Goal: Browse casually: Explore the website without a specific task or goal

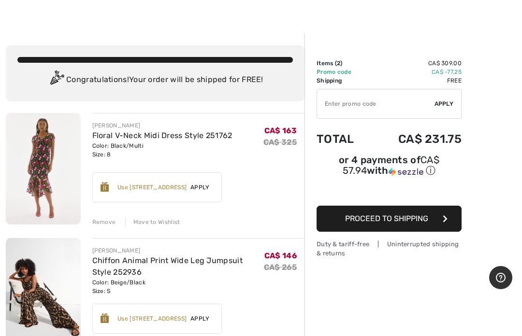
scroll to position [17, 0]
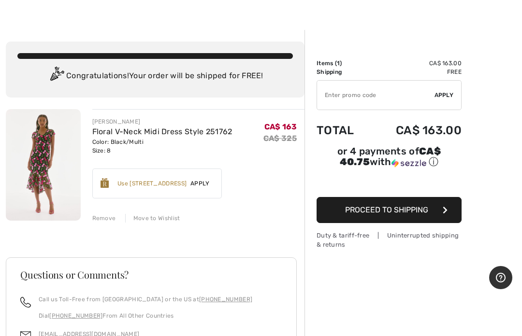
click at [105, 218] on div "Remove" at bounding box center [104, 218] width 24 height 9
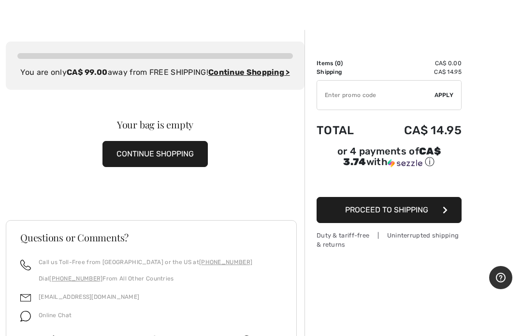
click at [482, 208] on div "Order Summary Details Items ( 0 ) CA$ 0.00 Promo code CA$ 0.00 Shipping CA$ 14.…" at bounding box center [412, 236] width 217 height 412
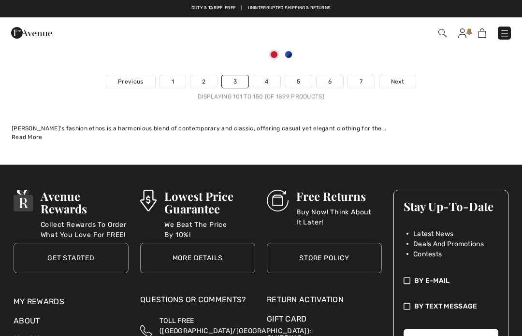
scroll to position [10979, 0]
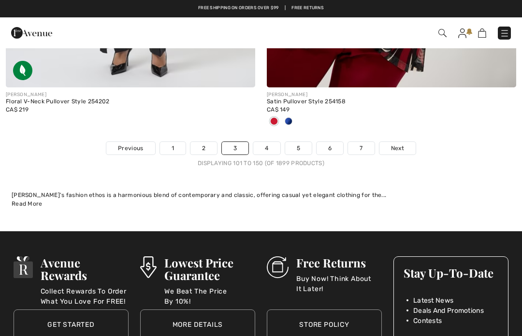
click at [392, 144] on span "Next" at bounding box center [397, 148] width 13 height 9
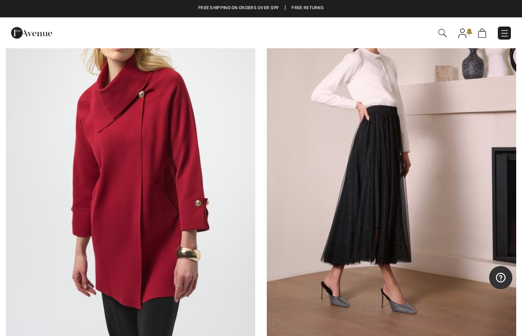
scroll to position [2962, 0]
click at [442, 163] on img at bounding box center [391, 156] width 249 height 374
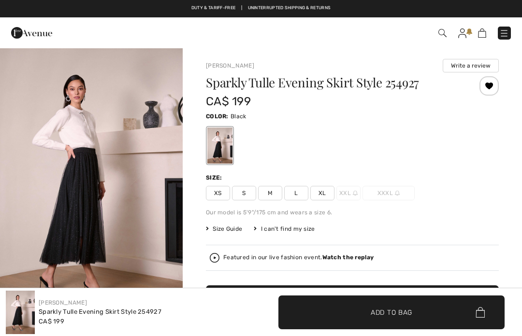
checkbox input "true"
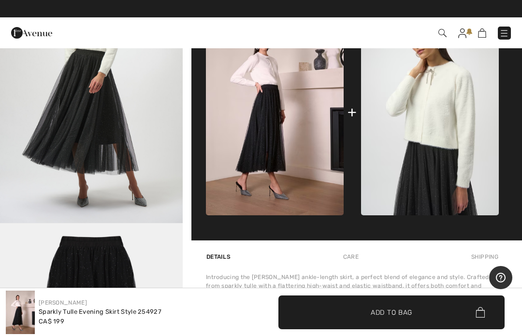
scroll to position [430, 0]
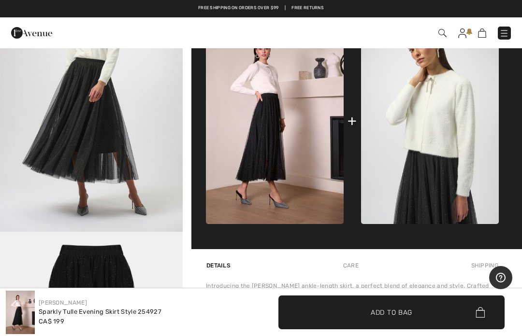
click at [93, 167] on img "4 / 5" at bounding box center [91, 94] width 183 height 273
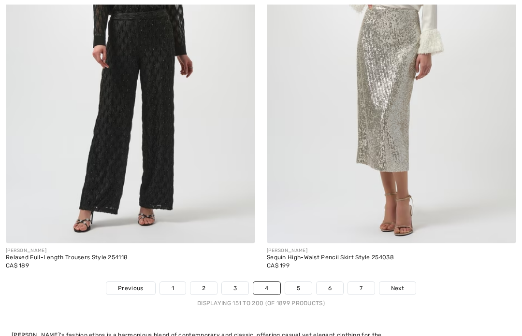
scroll to position [10919, 0]
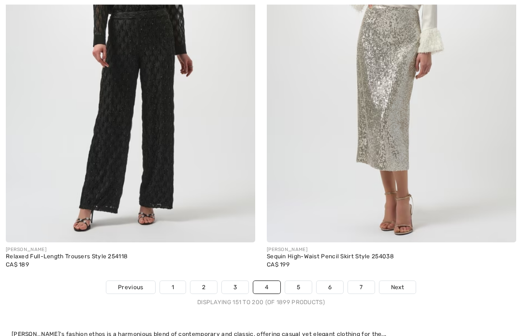
click at [431, 149] on img at bounding box center [391, 56] width 249 height 374
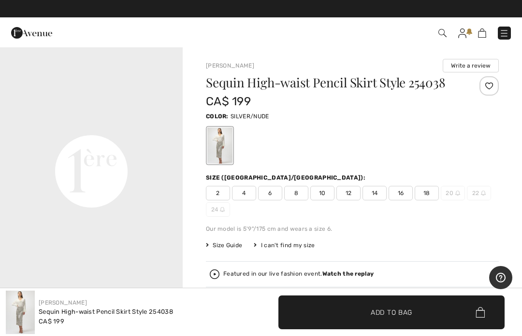
scroll to position [563, 0]
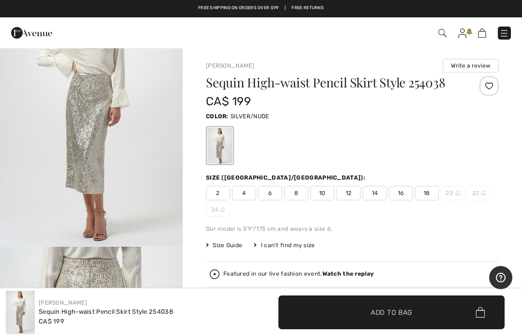
click at [399, 236] on div "Sequin High-waist Pencil Skirt Style 254038 CA$ 199 Color: SILVER/NUDE Size (CA…" at bounding box center [352, 239] width 293 height 326
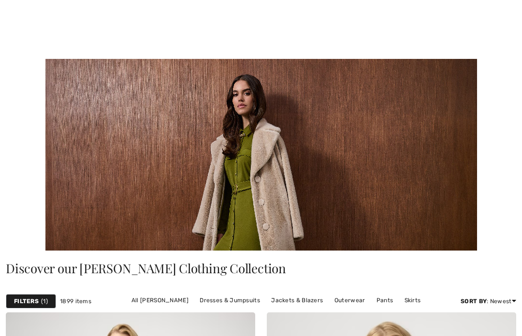
checkbox input "true"
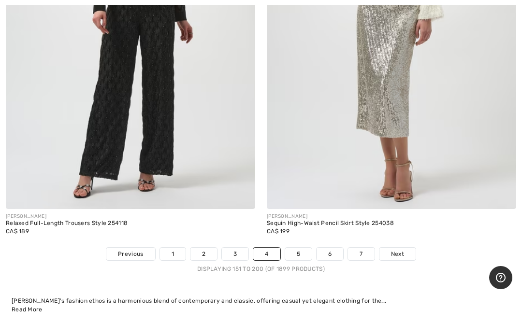
click at [397, 250] on span "Next" at bounding box center [397, 254] width 13 height 9
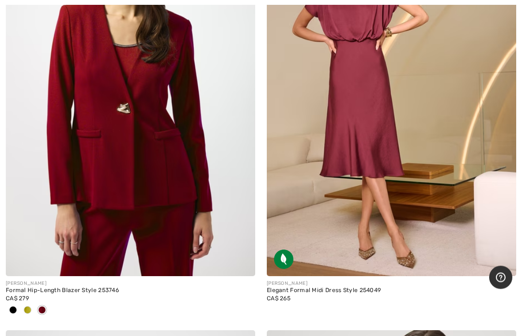
scroll to position [3013, 0]
click at [410, 132] on img at bounding box center [391, 89] width 249 height 374
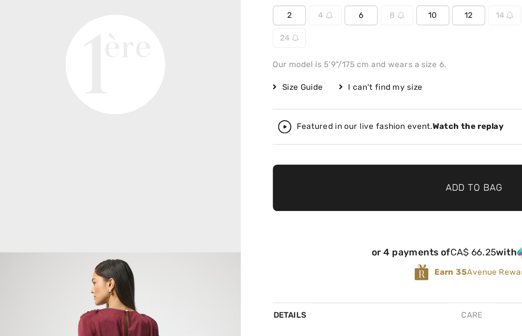
scroll to position [500, 0]
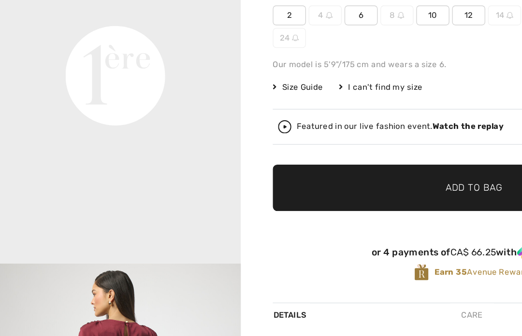
click at [209, 205] on div "Earn 35 Avenue Rewards" at bounding box center [352, 206] width 293 height 13
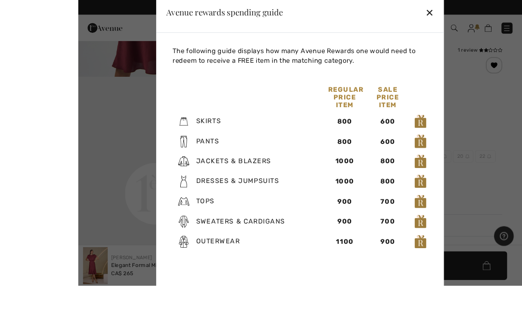
scroll to position [132, 0]
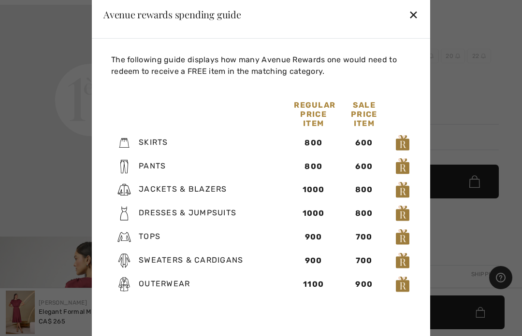
click at [416, 25] on div "✕" at bounding box center [413, 14] width 10 height 20
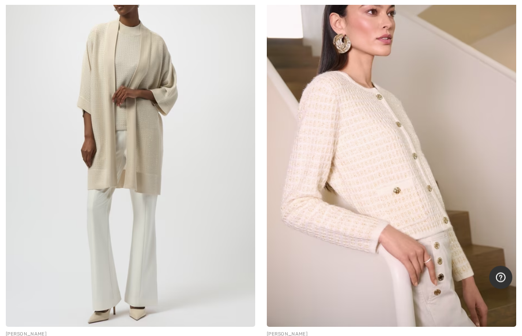
scroll to position [9882, 0]
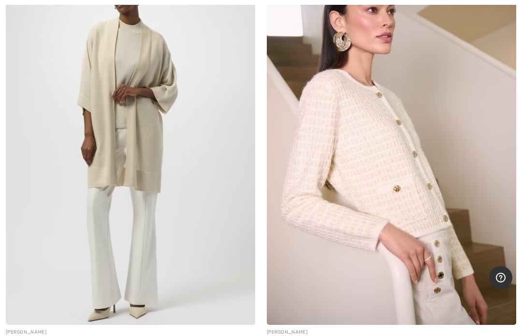
click at [476, 163] on img at bounding box center [391, 138] width 249 height 374
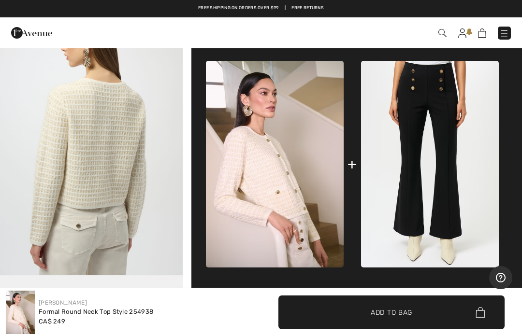
scroll to position [385, 0]
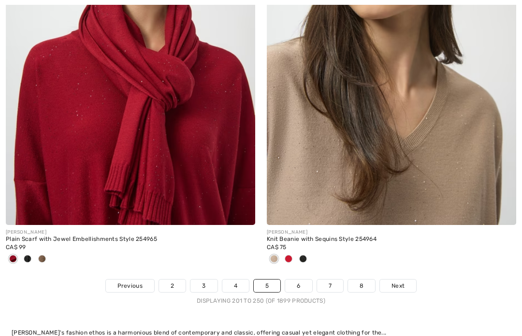
scroll to position [10921, 0]
click at [399, 282] on span "Next" at bounding box center [397, 286] width 13 height 9
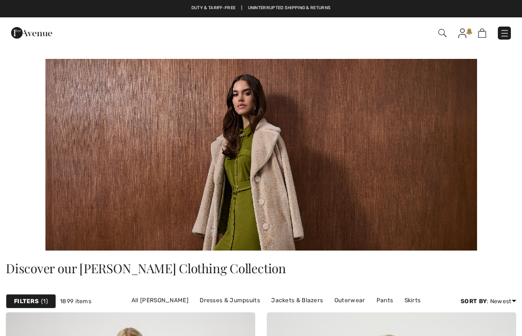
checkbox input "true"
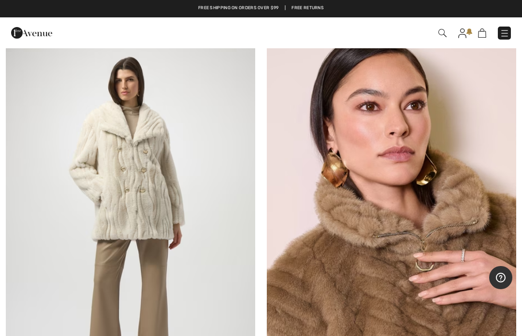
scroll to position [2880, 0]
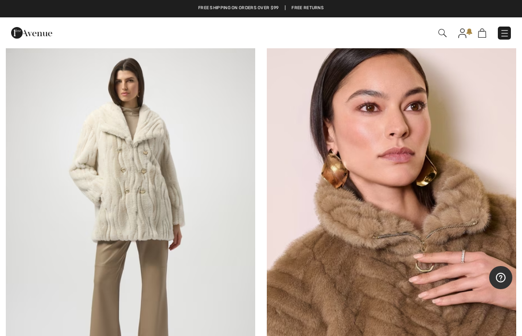
click at [190, 253] on img at bounding box center [130, 222] width 249 height 374
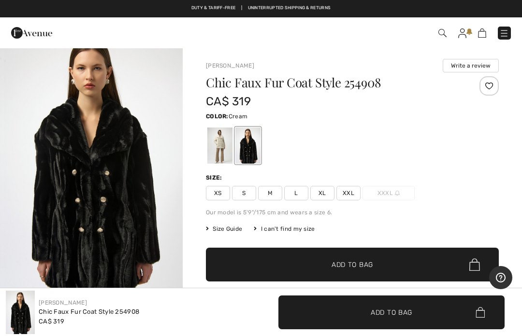
click at [217, 141] on div at bounding box center [219, 146] width 25 height 36
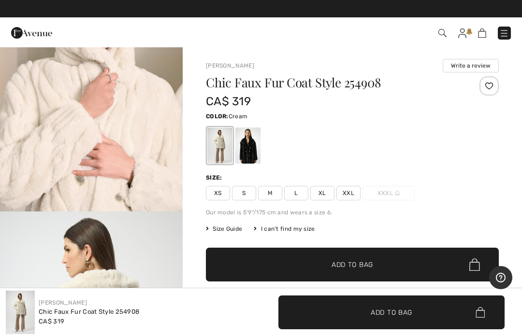
scroll to position [914, 0]
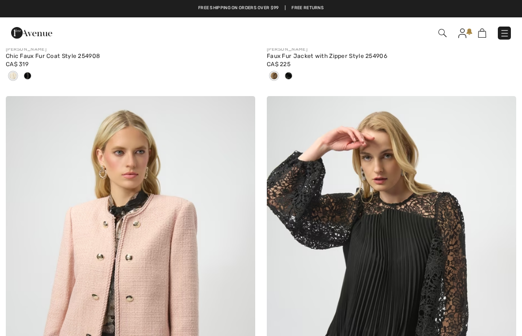
scroll to position [3248, 0]
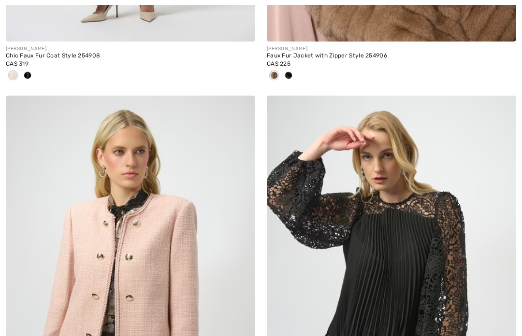
click at [505, 107] on img at bounding box center [501, 110] width 9 height 8
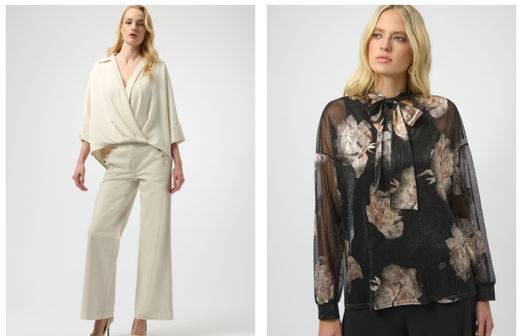
scroll to position [9324, 0]
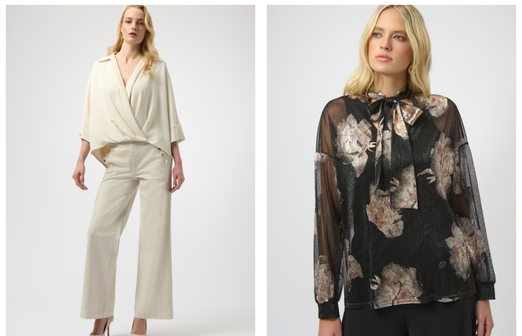
click at [364, 144] on img at bounding box center [391, 173] width 249 height 374
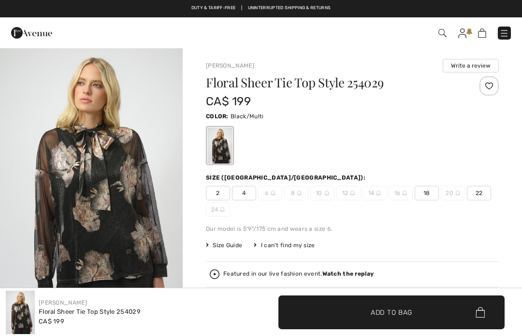
checkbox input "true"
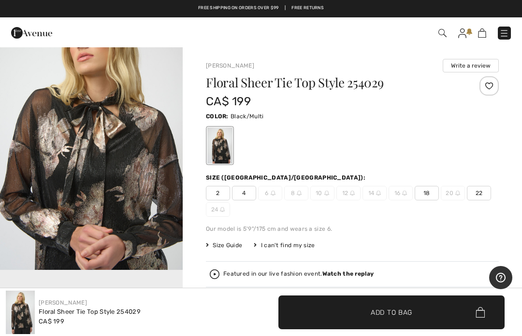
scroll to position [323, 0]
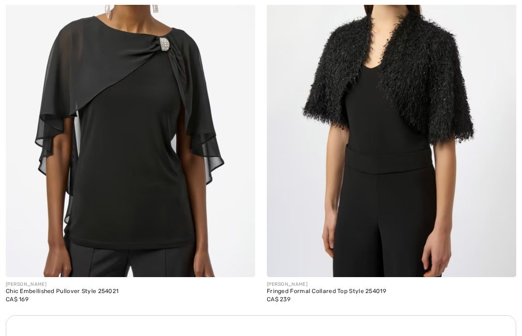
scroll to position [10246, 0]
click at [490, 277] on div "JOSEPH RIBKOFF Fringed Formal Collared Top Style 254019 CA$ 239" at bounding box center [391, 296] width 249 height 38
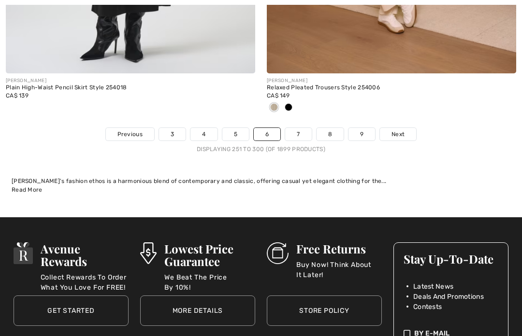
scroll to position [10945, 0]
click at [402, 130] on span "Next" at bounding box center [397, 134] width 13 height 9
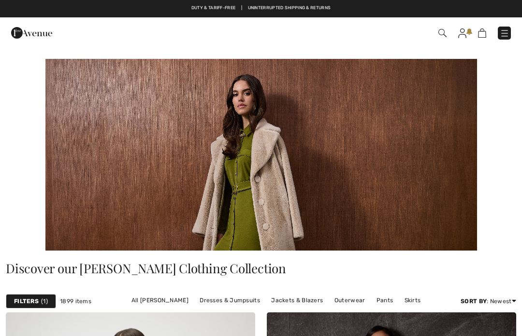
checkbox input "true"
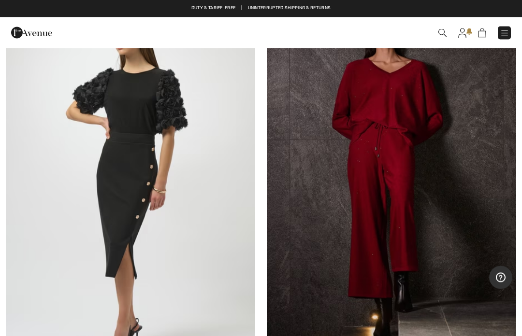
scroll to position [318, 0]
click at [173, 235] on img at bounding box center [130, 181] width 249 height 374
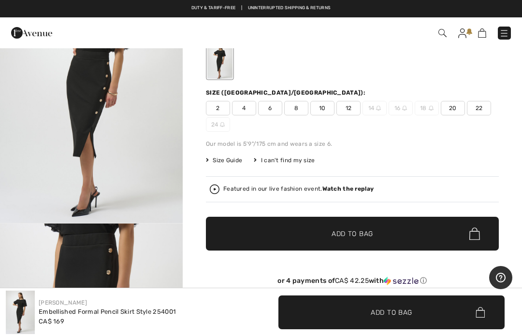
click at [135, 197] on img "1 / 4" at bounding box center [91, 86] width 183 height 273
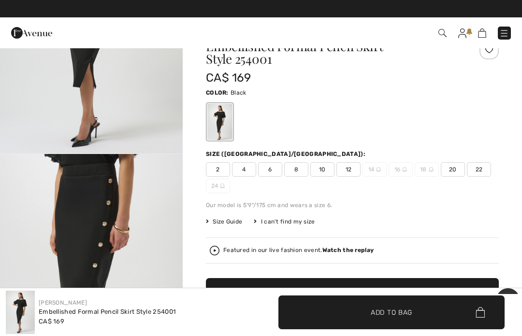
scroll to position [35, 0]
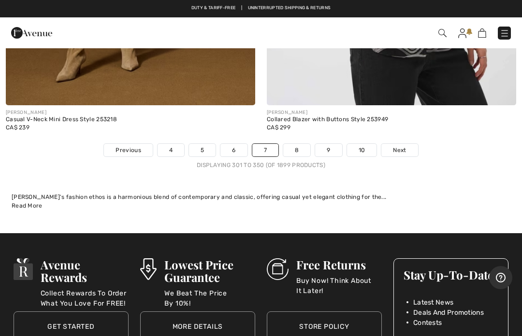
scroll to position [11119, 0]
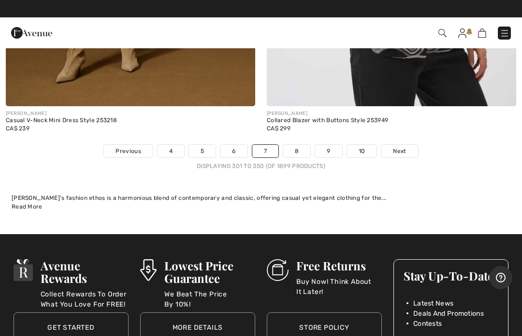
click at [400, 147] on span "Next" at bounding box center [399, 151] width 13 height 9
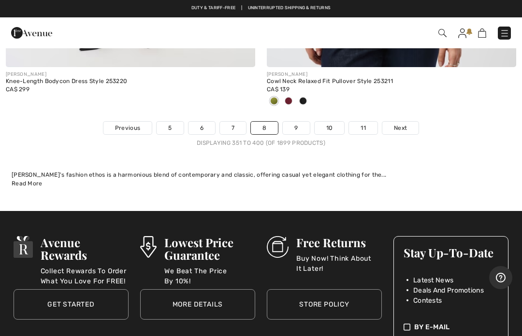
scroll to position [10917, 0]
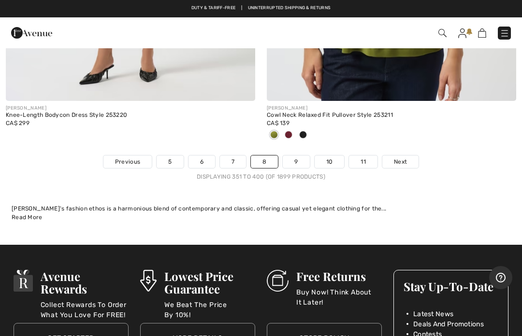
click at [403, 158] on span "Next" at bounding box center [400, 162] width 13 height 9
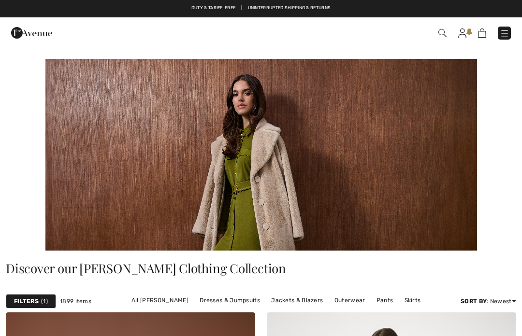
checkbox input "true"
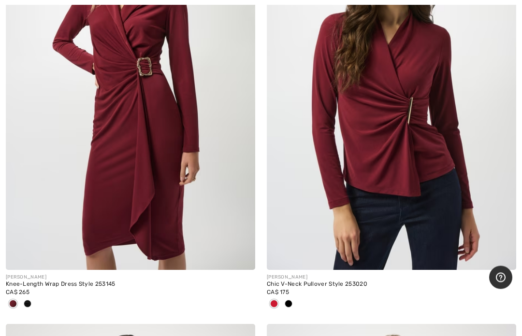
scroll to position [830, 0]
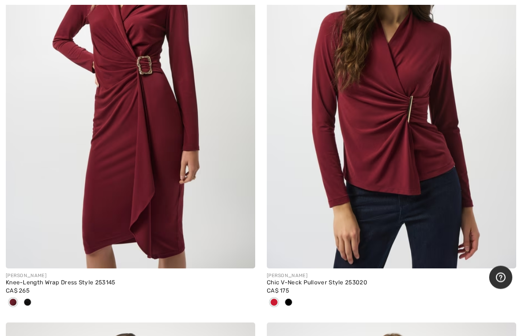
click at [167, 191] on img at bounding box center [130, 82] width 249 height 374
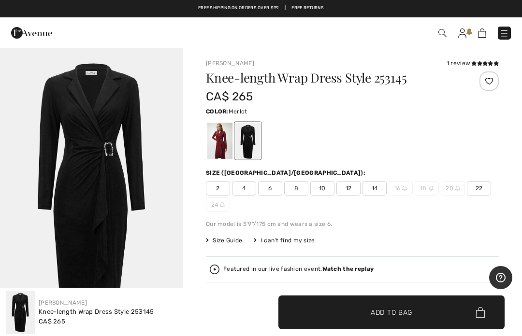
click at [222, 147] on div at bounding box center [219, 141] width 25 height 36
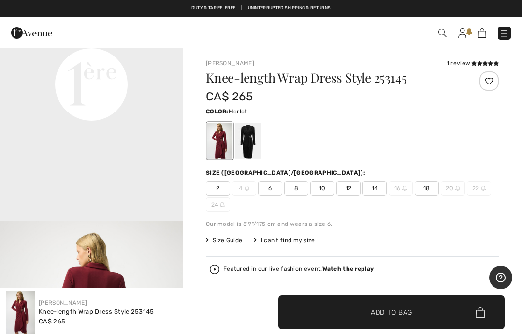
scroll to position [648, 0]
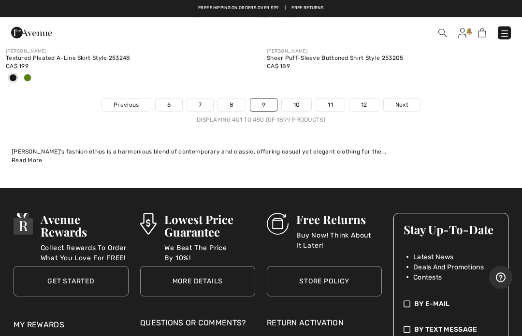
scroll to position [11077, 0]
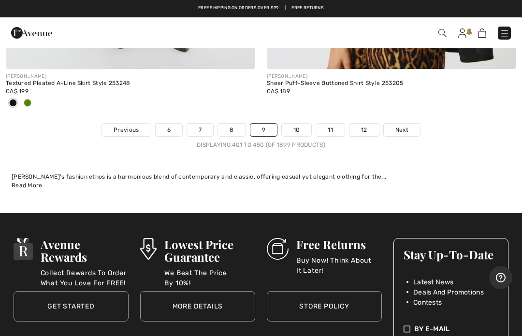
click at [400, 126] on span "Next" at bounding box center [401, 130] width 13 height 9
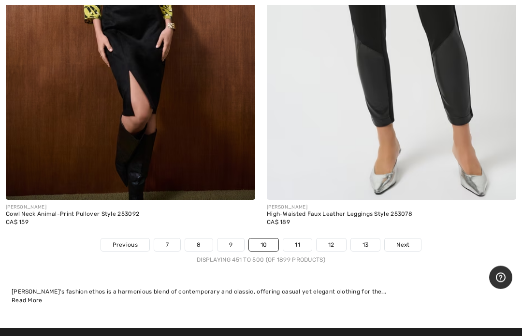
scroll to position [10819, 0]
